Goal: Transaction & Acquisition: Subscribe to service/newsletter

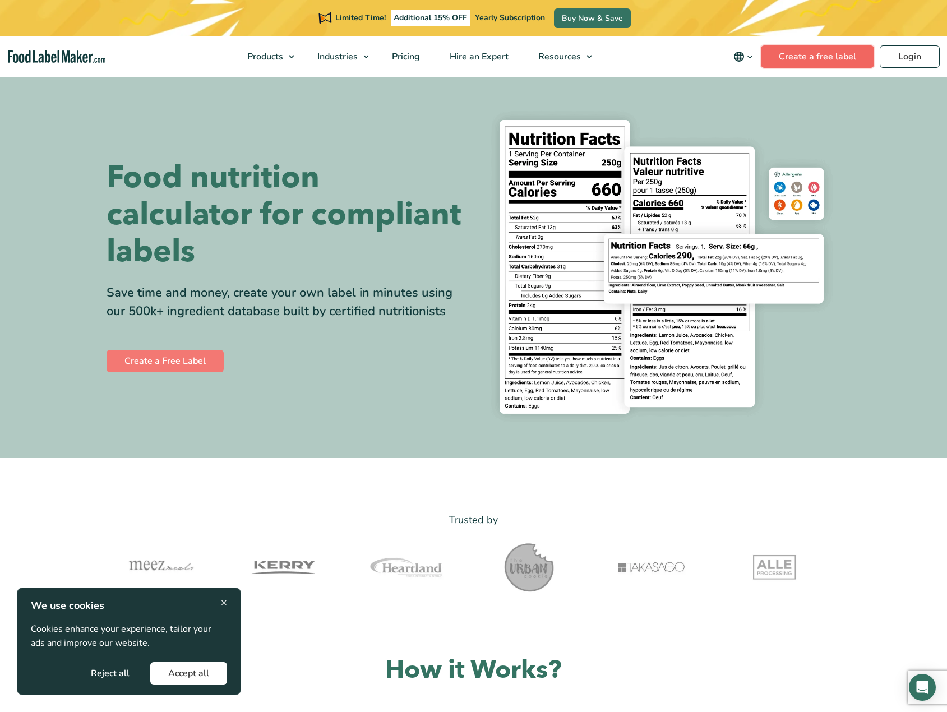
click at [817, 52] on link "Create a free label" at bounding box center [817, 56] width 113 height 22
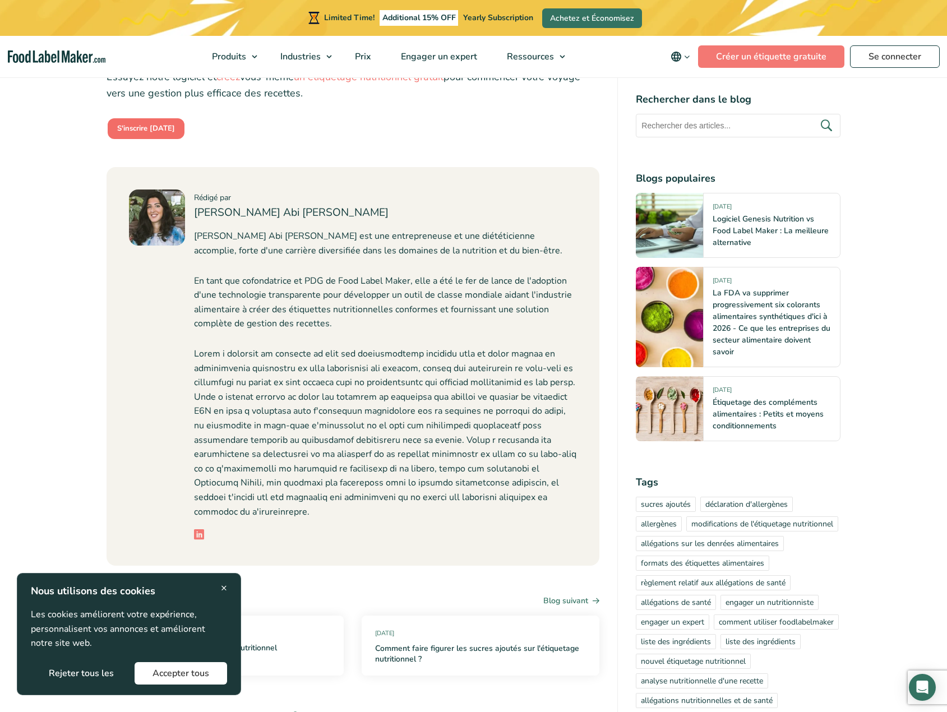
scroll to position [5100, 0]
